Goal: Task Accomplishment & Management: Manage account settings

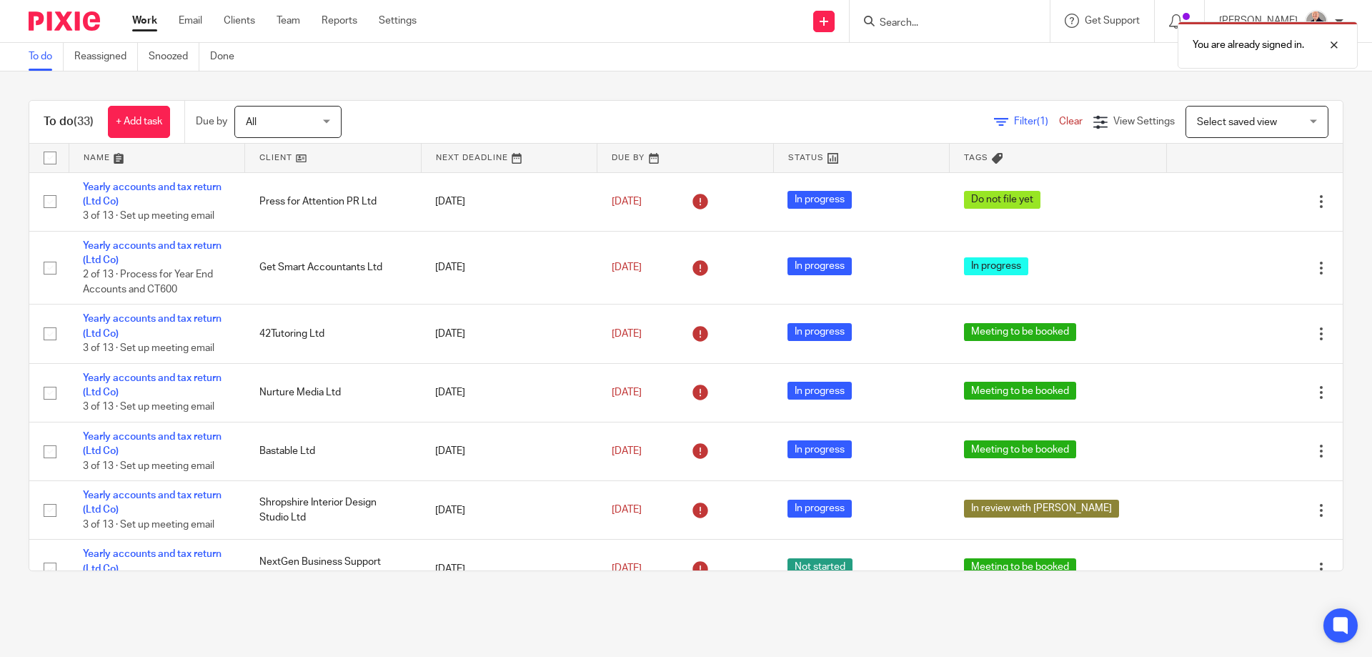
click at [906, 30] on div "You are already signed in." at bounding box center [1022, 41] width 672 height 54
click at [889, 21] on div "You are already signed in." at bounding box center [1022, 41] width 672 height 54
click at [1332, 49] on div at bounding box center [1323, 44] width 39 height 17
click at [897, 24] on input "Search" at bounding box center [942, 23] width 129 height 13
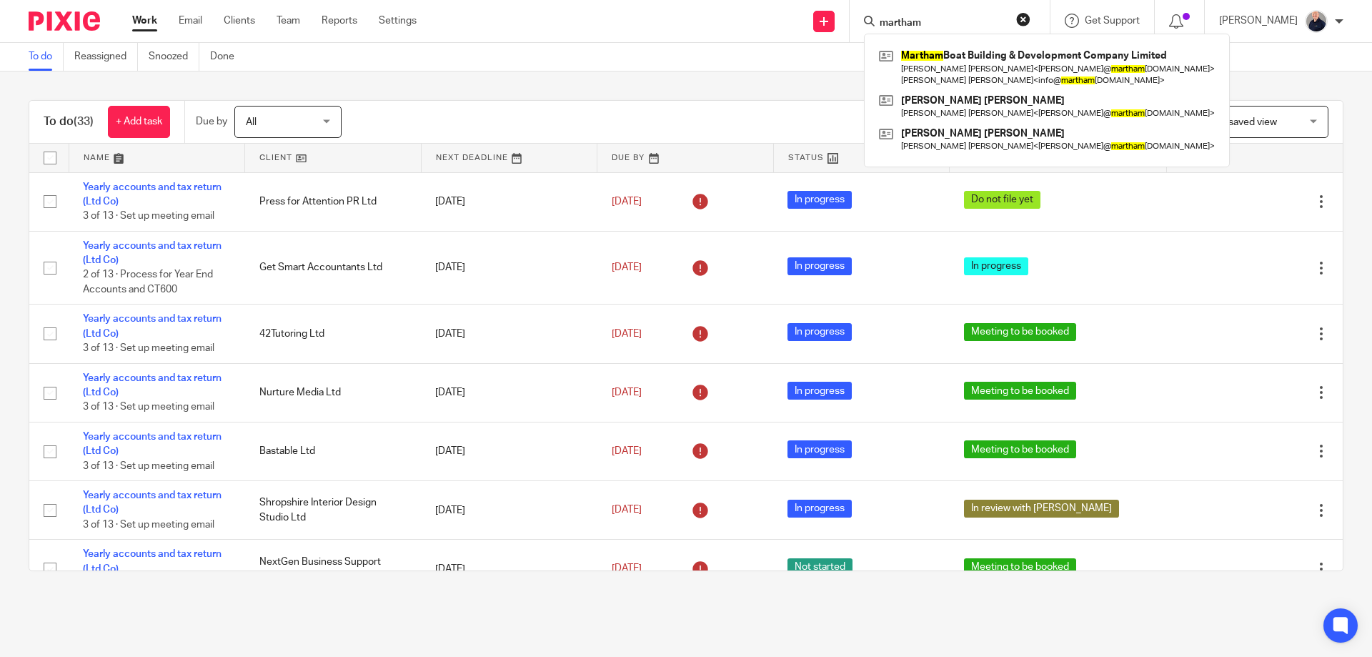
type input "martham"
click button "submit" at bounding box center [0, 0] width 0 height 0
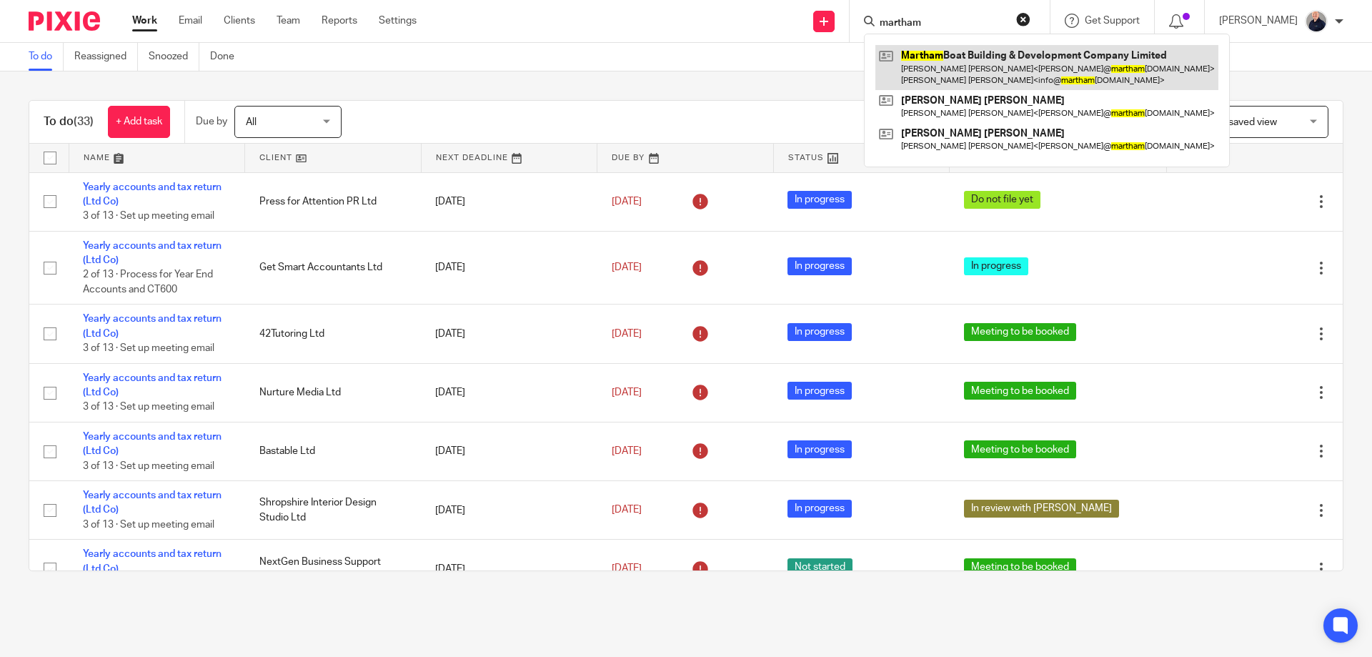
click at [919, 51] on link at bounding box center [1046, 67] width 343 height 44
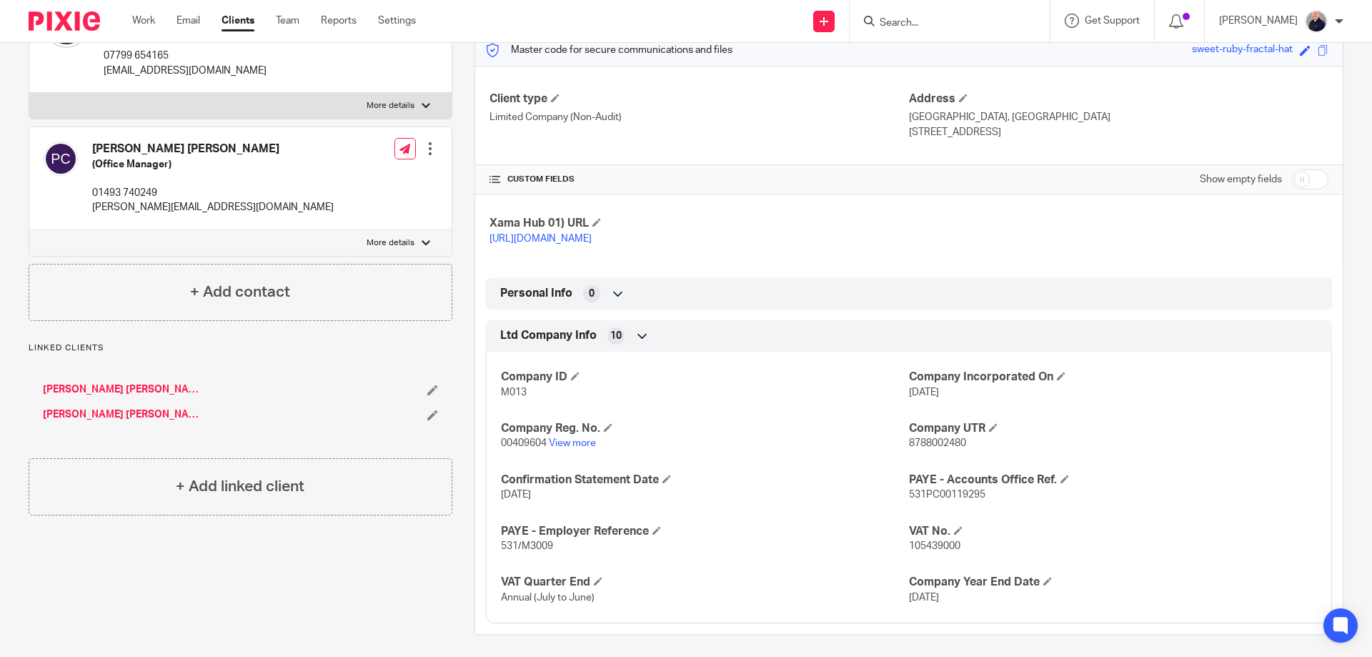
scroll to position [211, 0]
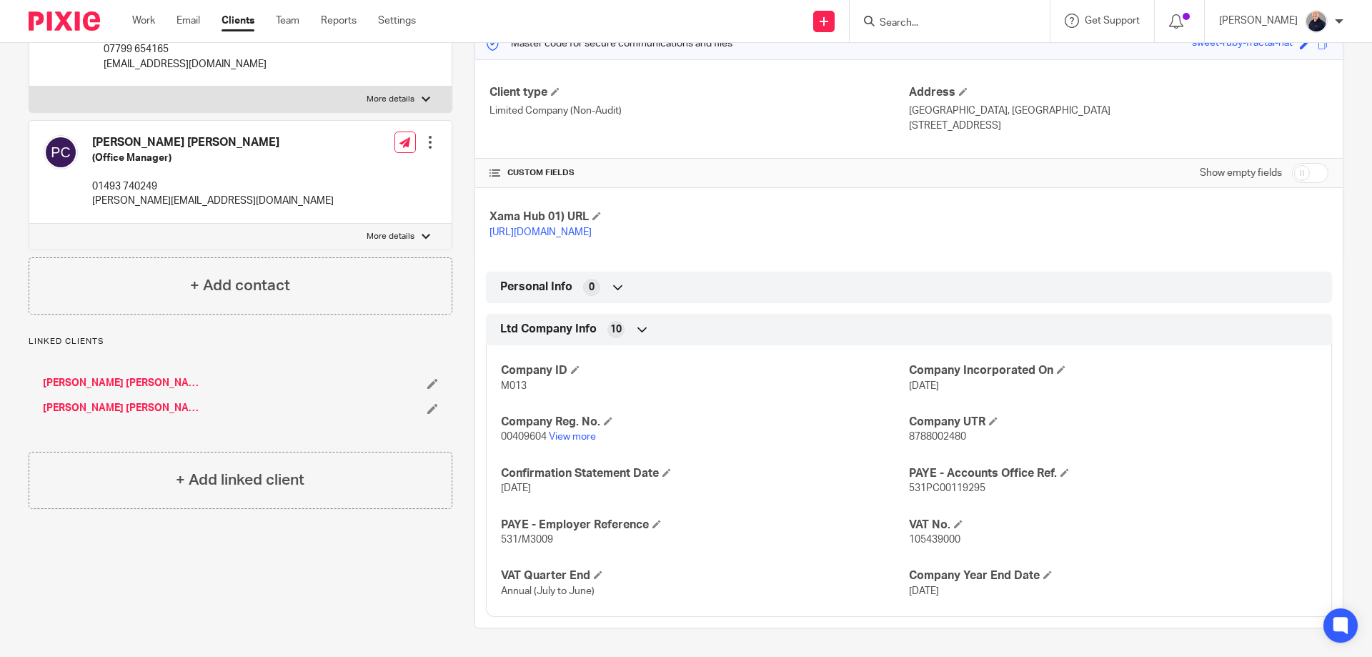
click at [1305, 163] on input "checkbox" at bounding box center [1310, 173] width 36 height 20
checkbox input "true"
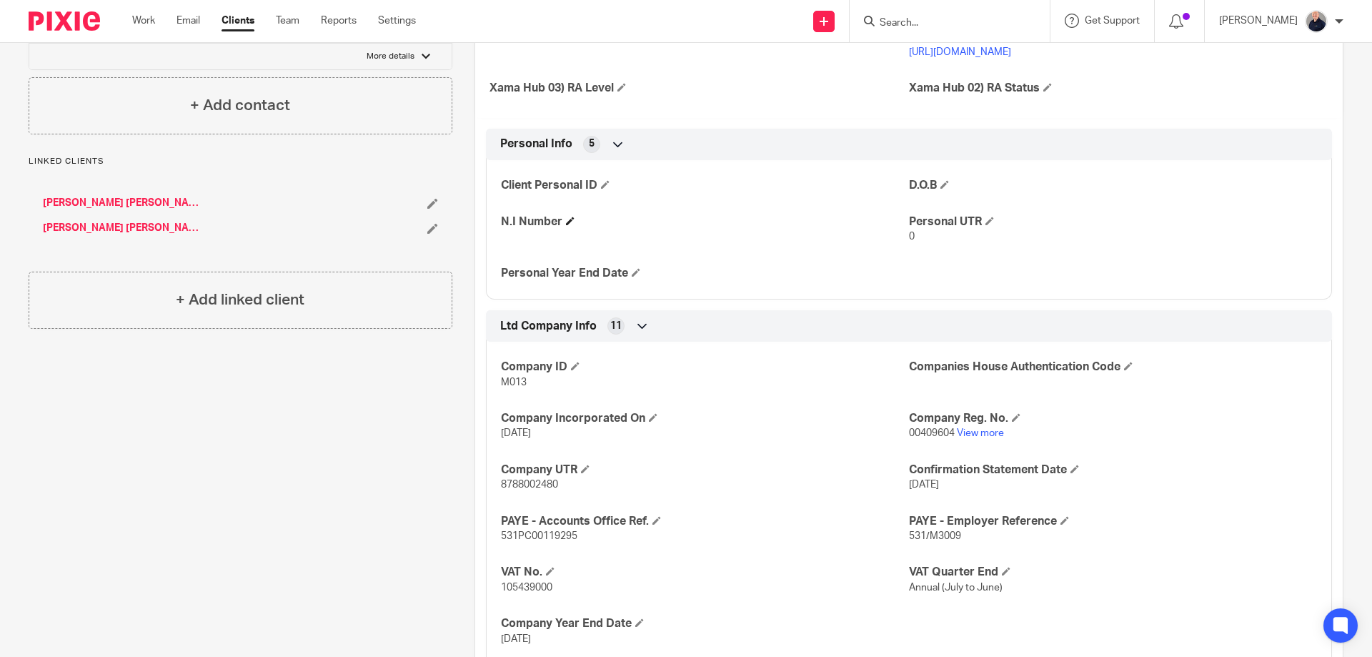
scroll to position [439, 0]
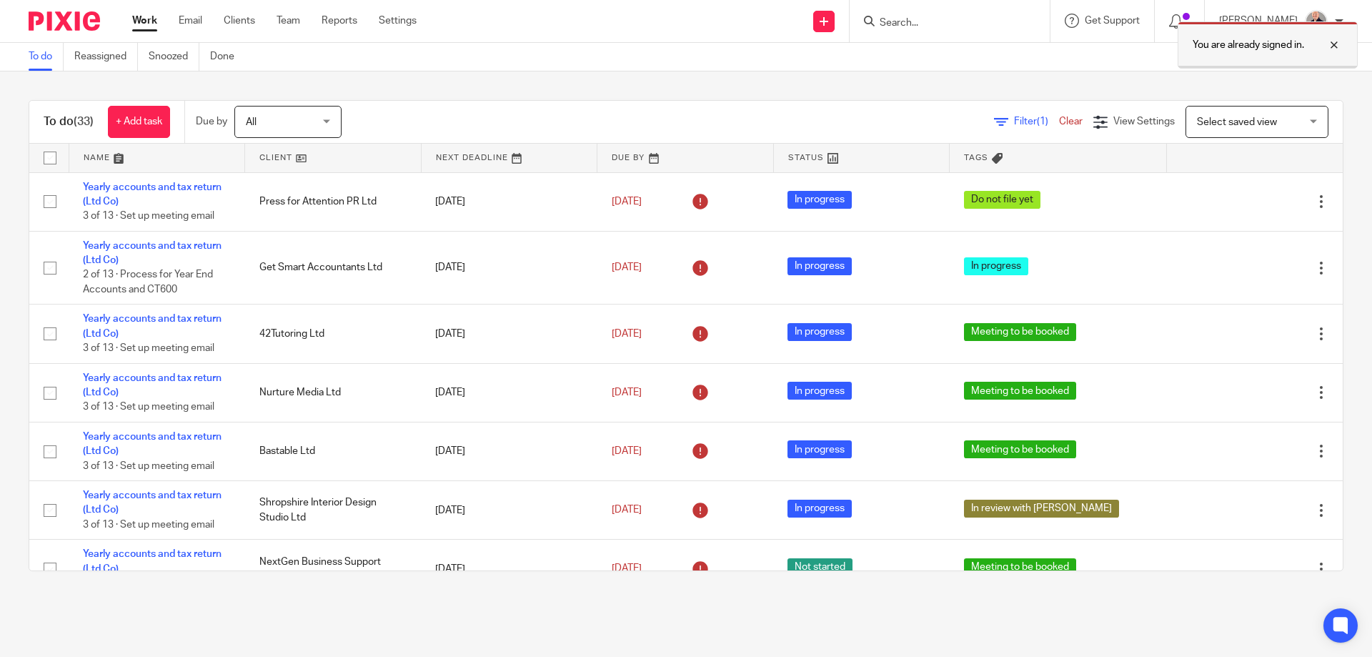
click at [1332, 44] on div at bounding box center [1323, 44] width 39 height 17
click at [889, 15] on form at bounding box center [954, 21] width 152 height 18
click at [890, 24] on input "Search" at bounding box center [942, 23] width 129 height 13
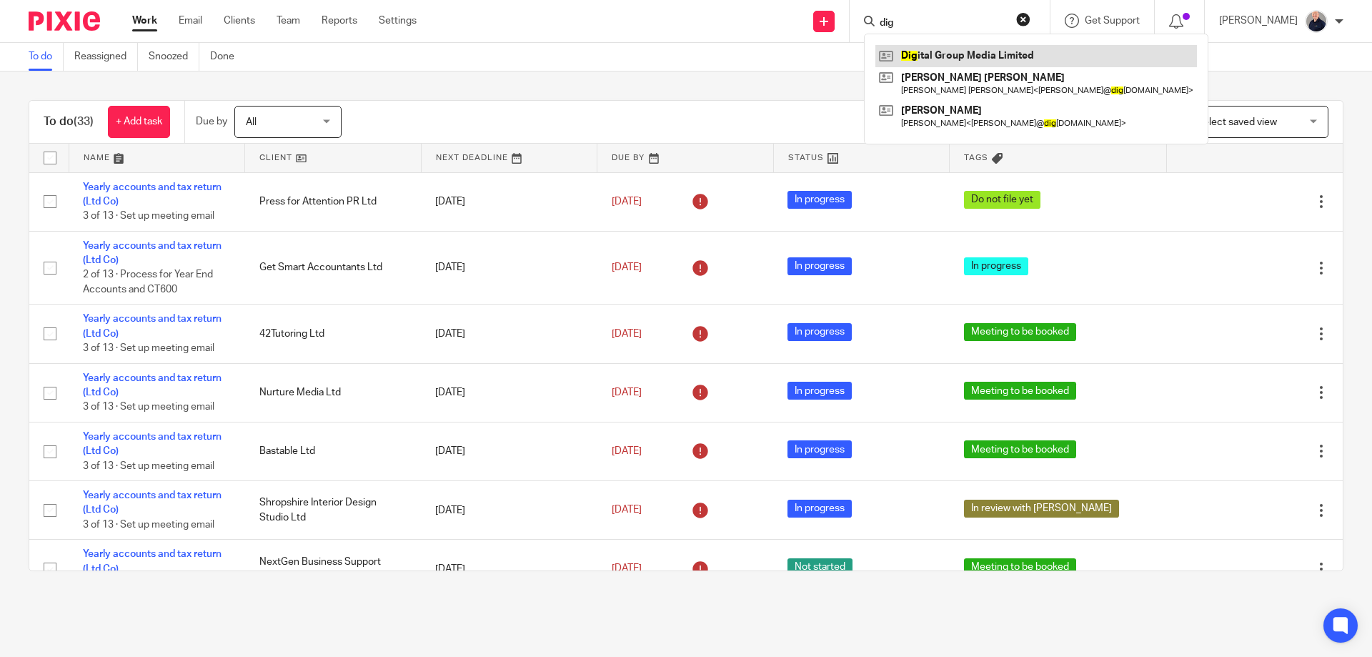
type input "dig"
click at [946, 50] on link at bounding box center [1035, 55] width 321 height 21
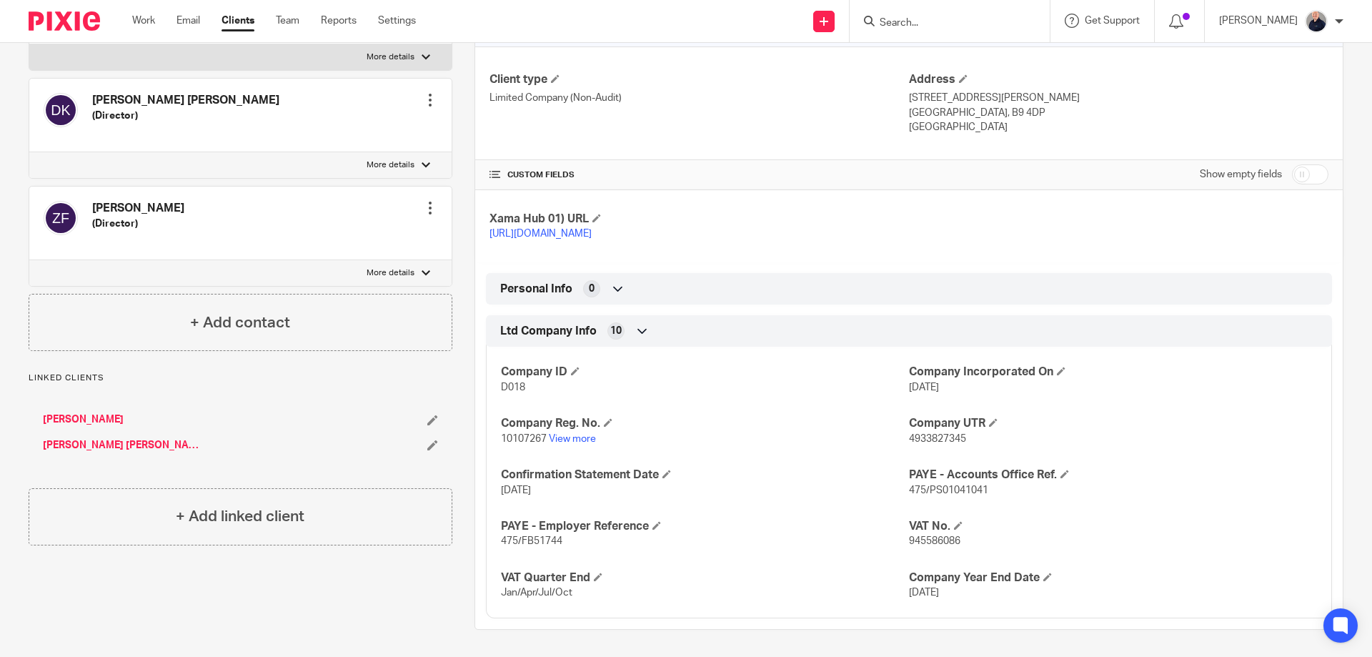
scroll to position [226, 0]
drag, startPoint x: 497, startPoint y: 437, endPoint x: 542, endPoint y: 435, distance: 45.1
click at [542, 435] on span "10107267" at bounding box center [524, 437] width 46 height 10
copy span "10107267"
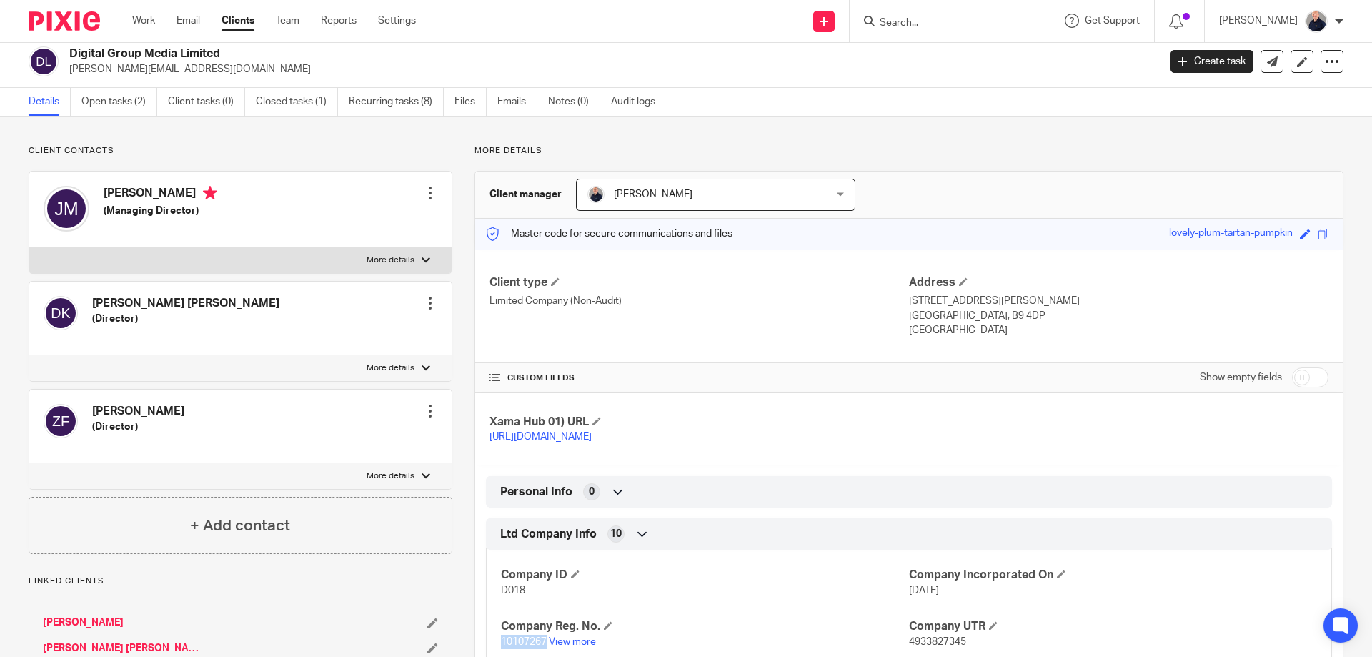
scroll to position [0, 0]
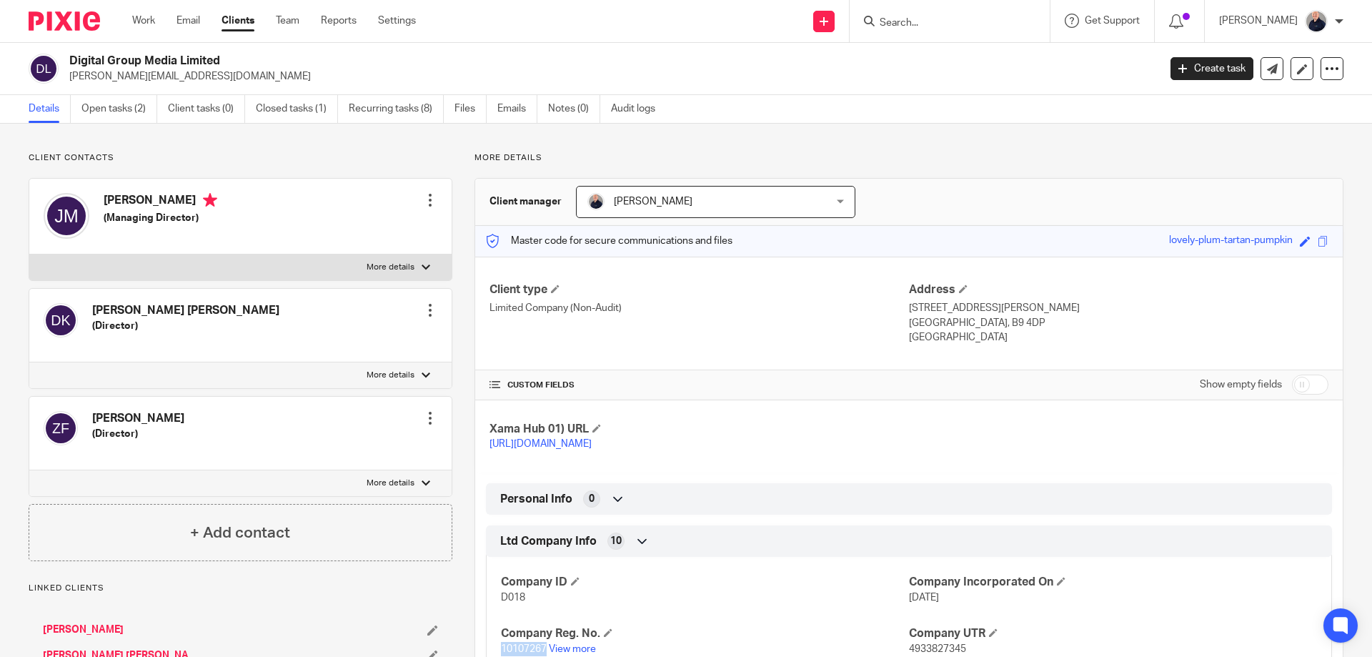
drag, startPoint x: 214, startPoint y: 76, endPoint x: 79, endPoint y: 81, distance: 135.1
click at [69, 83] on p "james@digitalgroupmedia.com" at bounding box center [608, 76] width 1079 height 14
copy p "james@digitalgroupmedia.com"
click at [124, 624] on link "James Stephen Middleditch" at bounding box center [83, 629] width 81 height 14
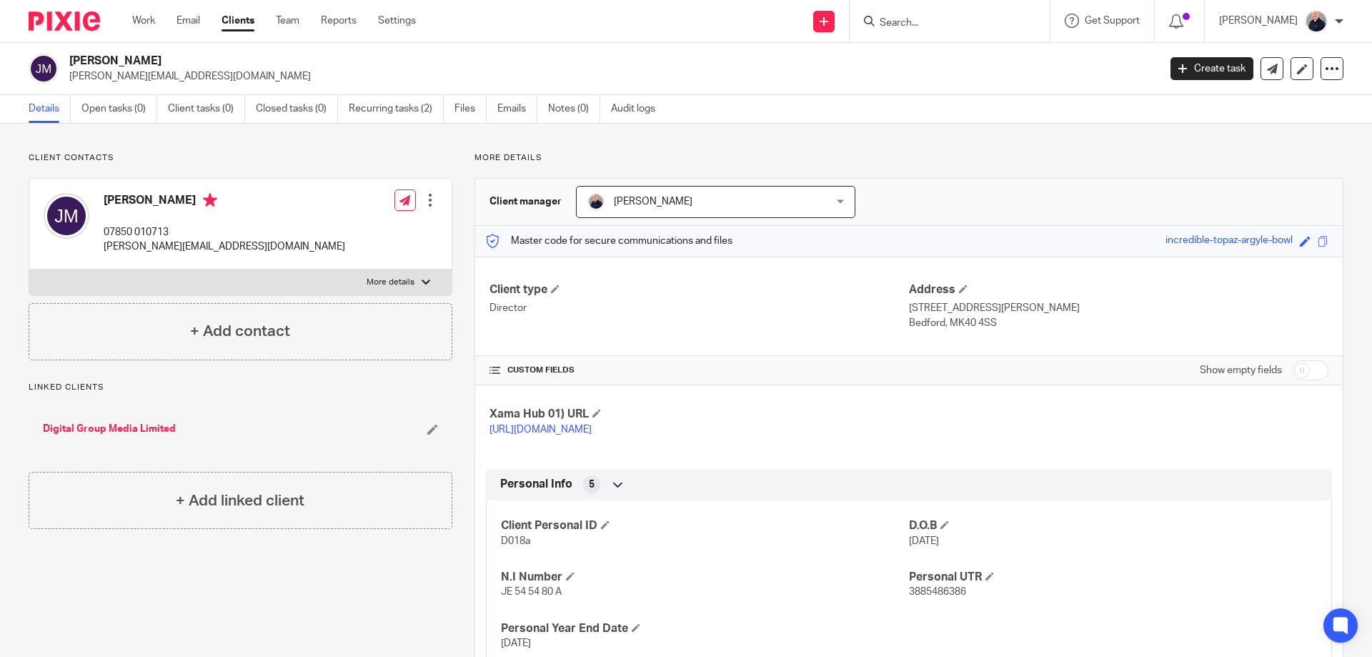
click at [129, 431] on link "Digital Group Media Limited" at bounding box center [109, 428] width 133 height 14
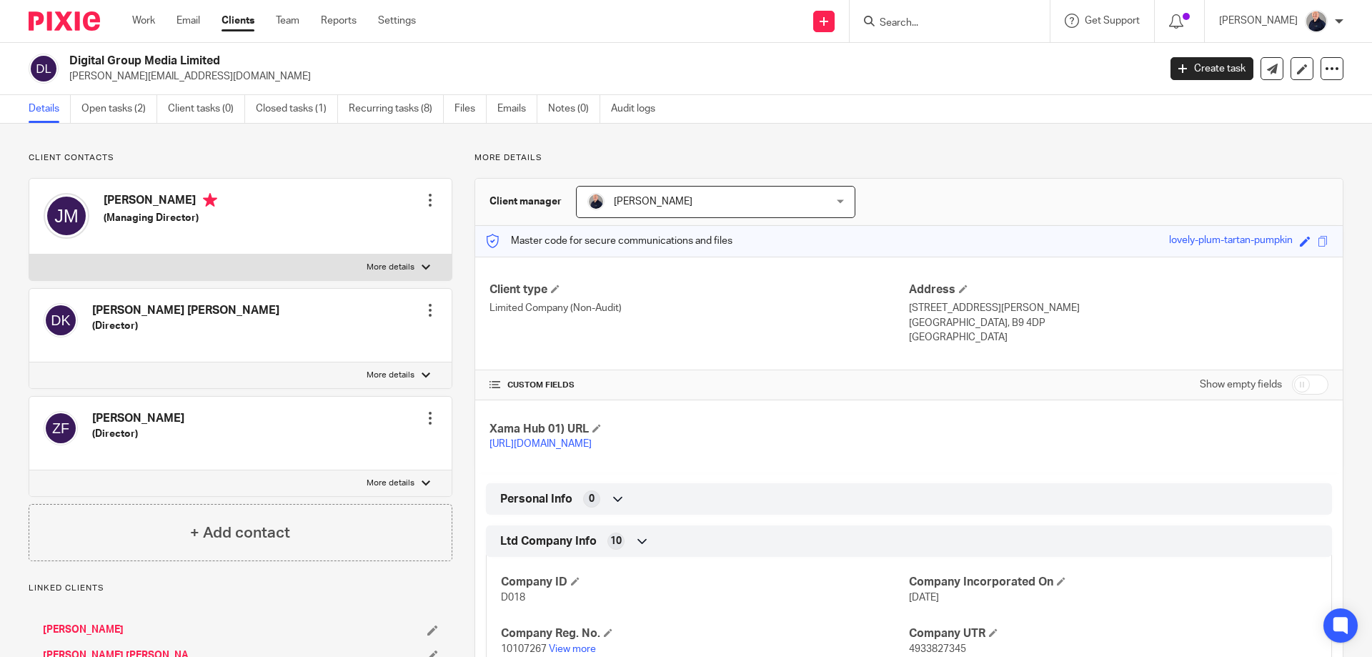
click at [90, 649] on link "[PERSON_NAME] [PERSON_NAME]" at bounding box center [122, 655] width 158 height 14
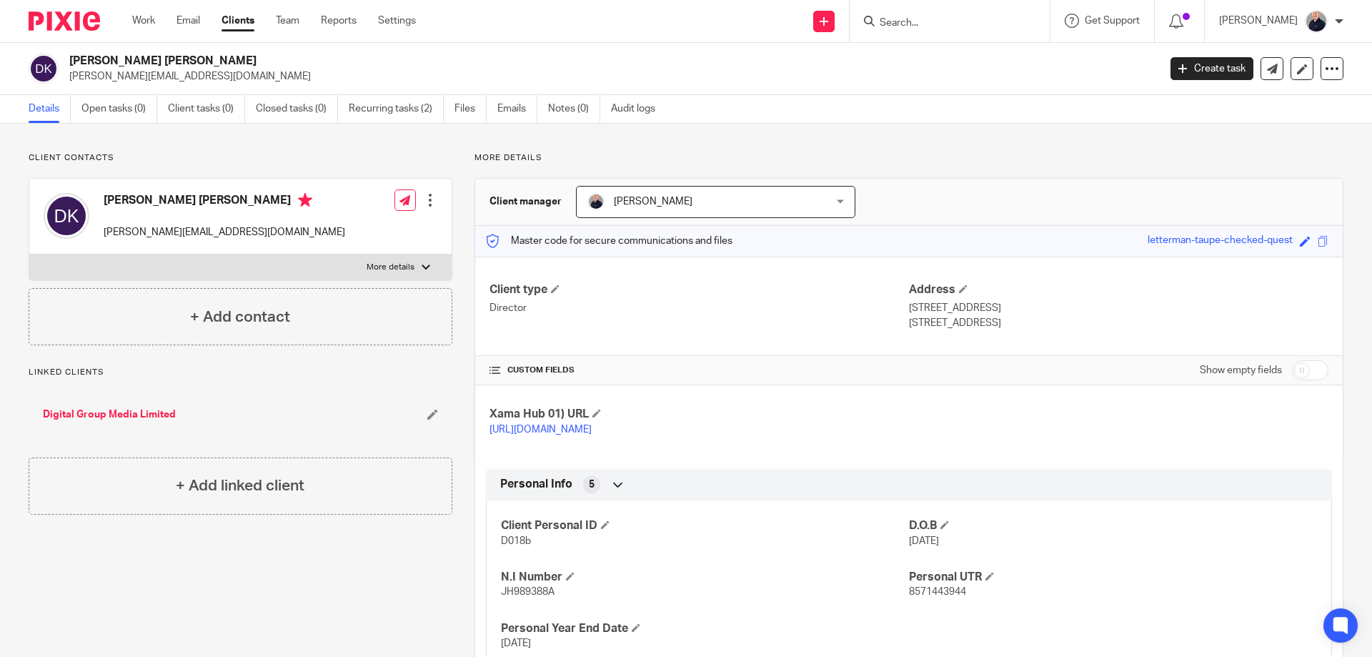
click at [136, 416] on link "Digital Group Media Limited" at bounding box center [109, 414] width 133 height 14
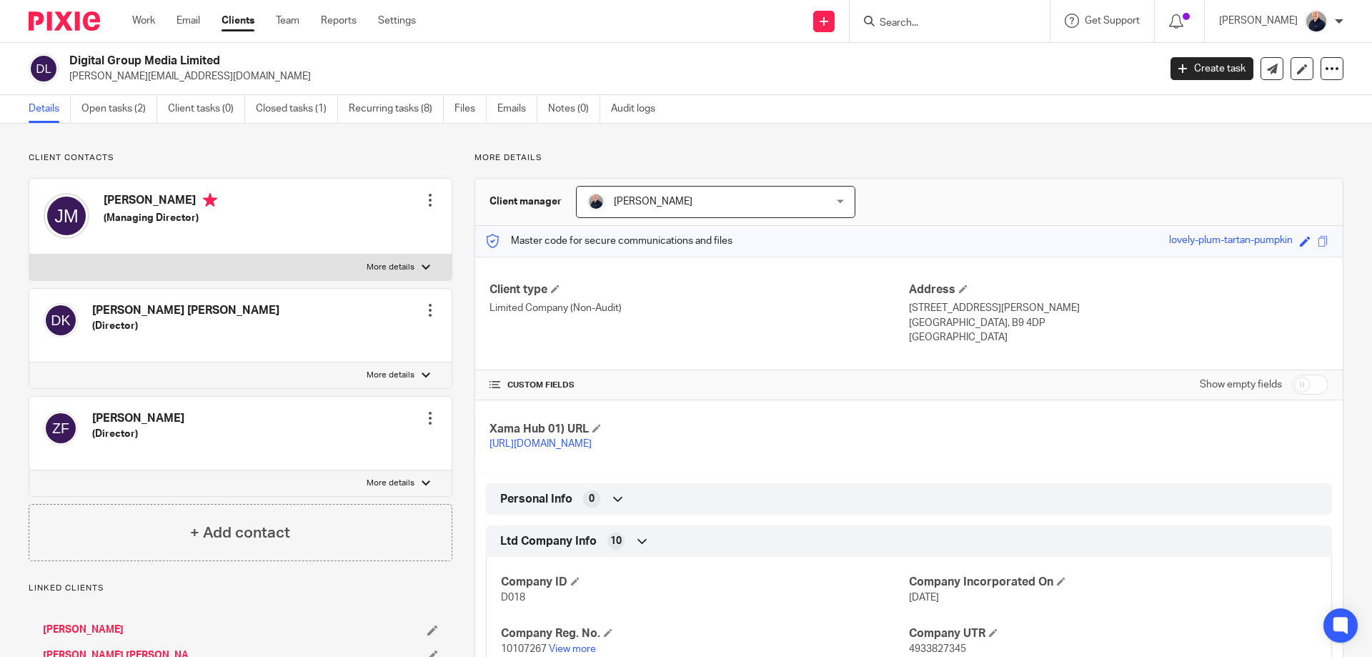
scroll to position [226, 0]
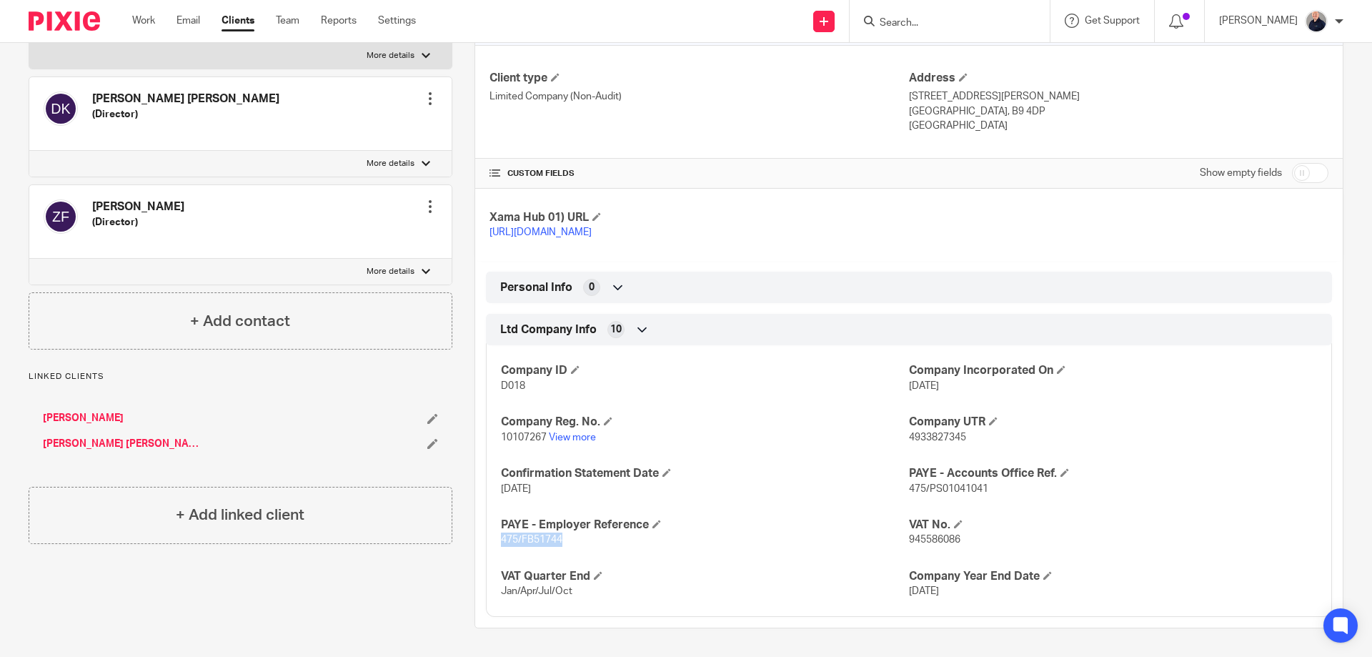
drag, startPoint x: 561, startPoint y: 540, endPoint x: 497, endPoint y: 544, distance: 63.7
click at [501, 544] on p "475/FB51744" at bounding box center [705, 539] width 408 height 14
copy span "475/FB51744"
drag, startPoint x: 983, startPoint y: 488, endPoint x: 904, endPoint y: 491, distance: 79.3
click at [909, 491] on p "475/PS01041041" at bounding box center [1113, 488] width 408 height 14
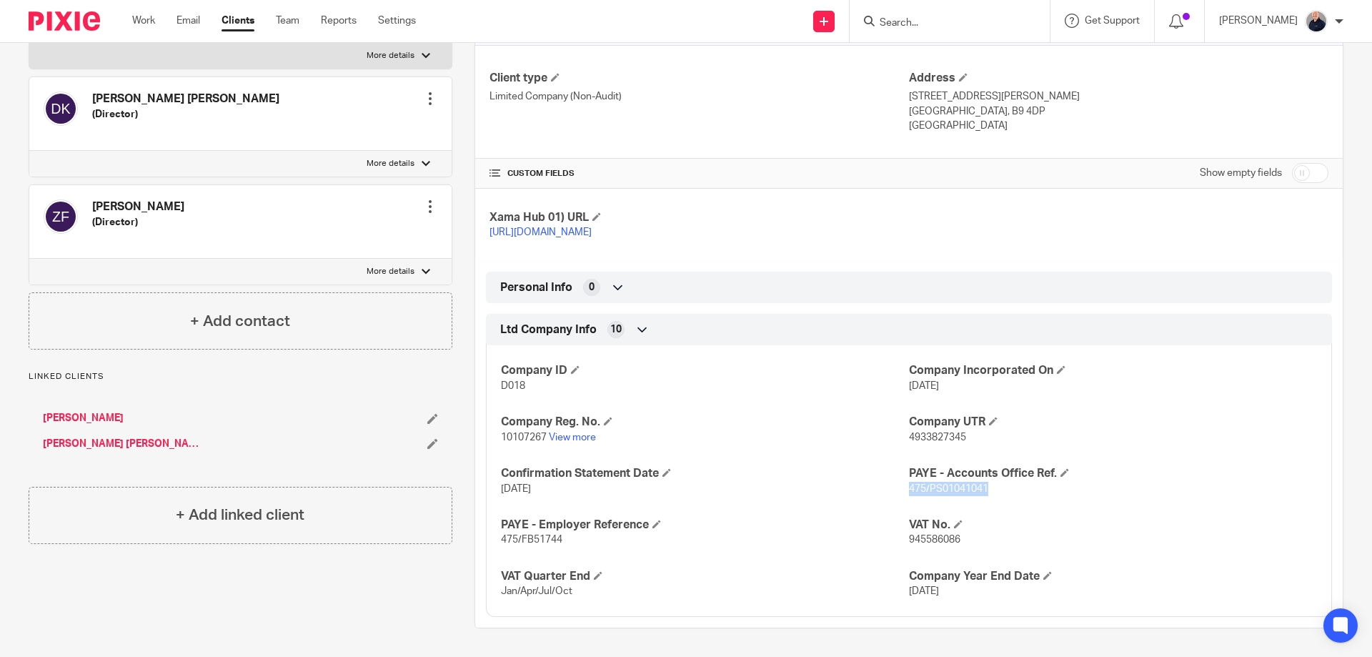
copy span "475/PS01041041"
click at [1062, 474] on span at bounding box center [1064, 472] width 9 height 9
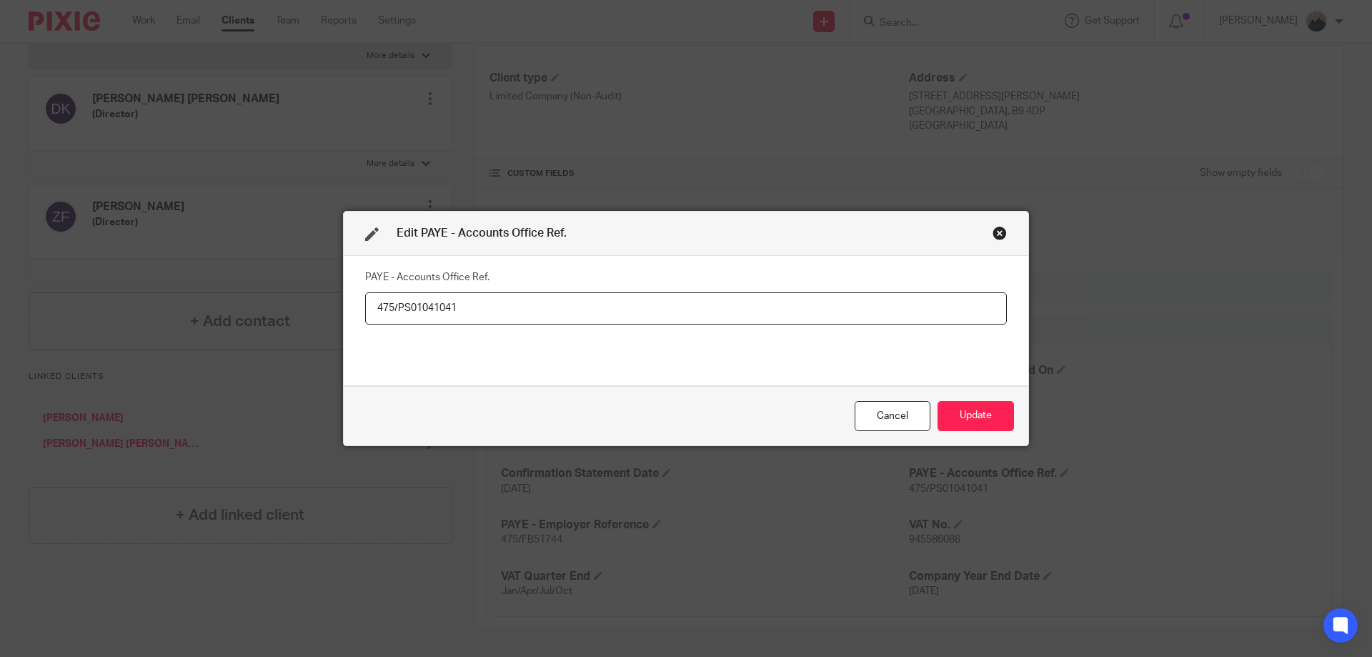
click at [395, 306] on input "475/PS01041041" at bounding box center [686, 308] width 642 height 32
type input "475PS01041041"
click at [991, 416] on button "Update" at bounding box center [975, 416] width 76 height 31
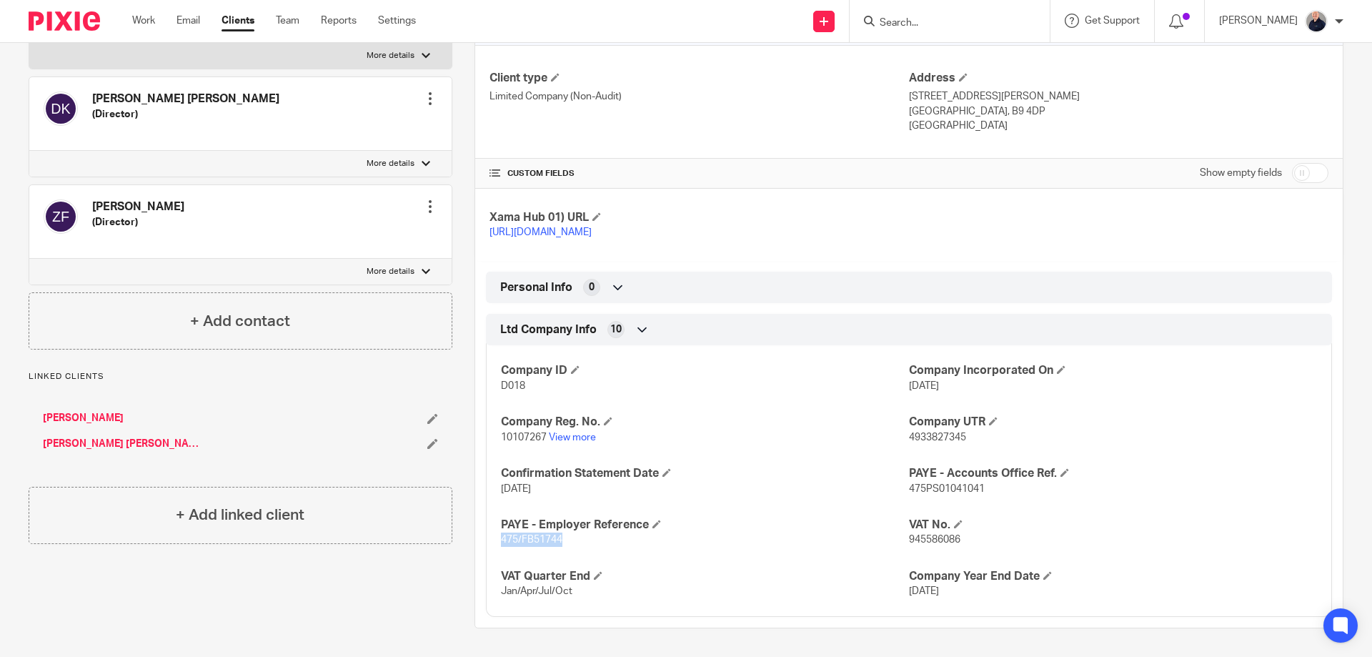
drag, startPoint x: 559, startPoint y: 539, endPoint x: 499, endPoint y: 540, distance: 60.0
click at [501, 540] on p "475/FB51744" at bounding box center [705, 539] width 408 height 14
copy span "475/FB51744"
drag, startPoint x: 981, startPoint y: 483, endPoint x: 904, endPoint y: 487, distance: 77.3
click at [909, 487] on p "475PS01041041" at bounding box center [1113, 488] width 408 height 14
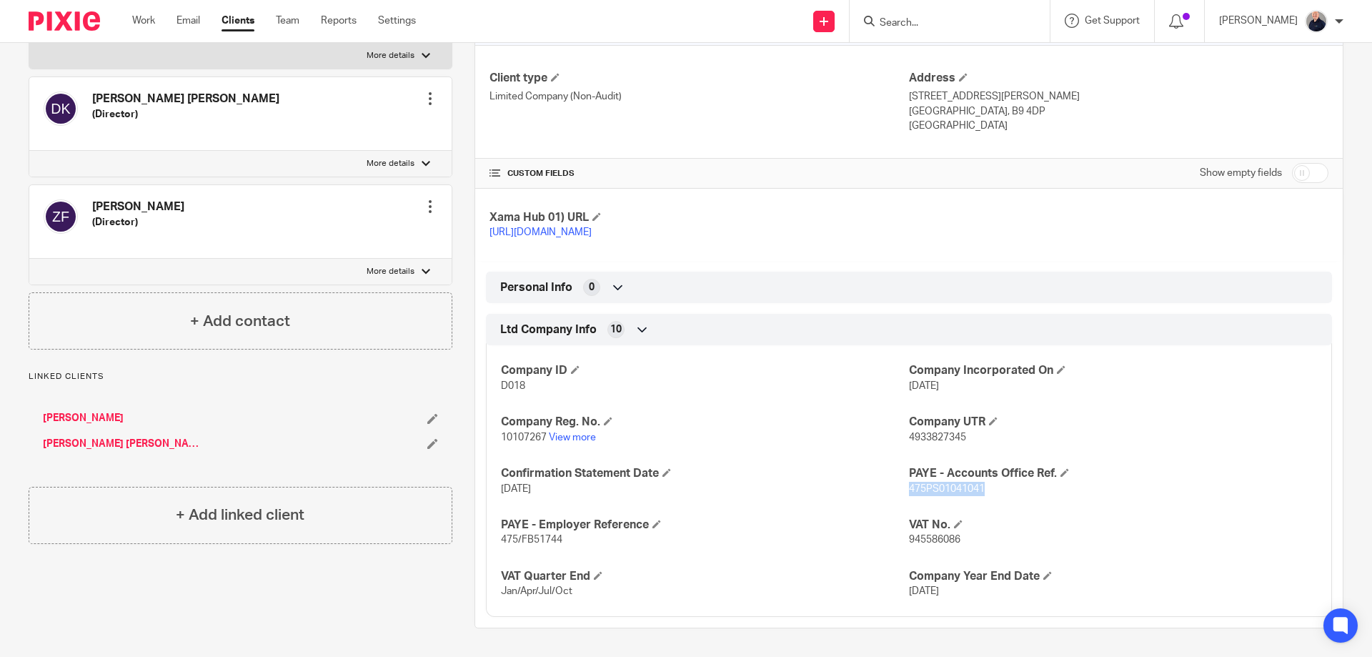
copy span "475PS01041041"
click at [422, 564] on div "Client contacts [PERSON_NAME] [PERSON_NAME] (Director) Edit contact Create clie…" at bounding box center [229, 284] width 446 height 687
